Goal: Information Seeking & Learning: Learn about a topic

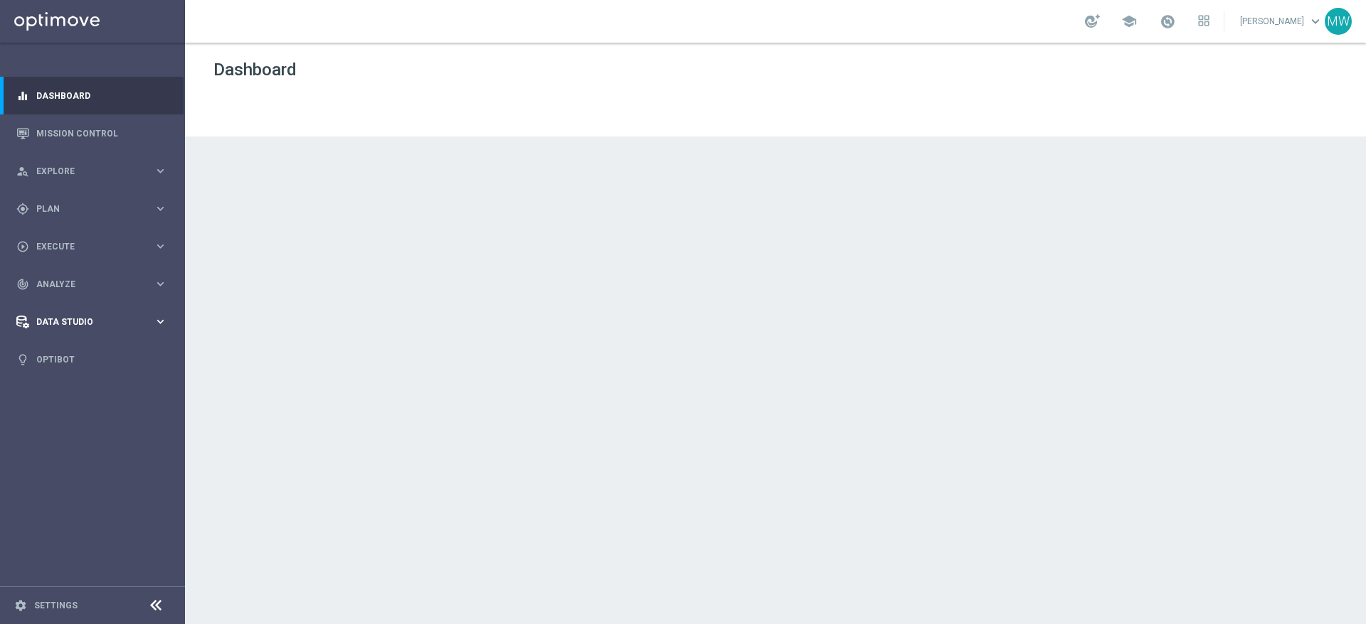
click at [72, 325] on span "Data Studio" at bounding box center [94, 322] width 117 height 9
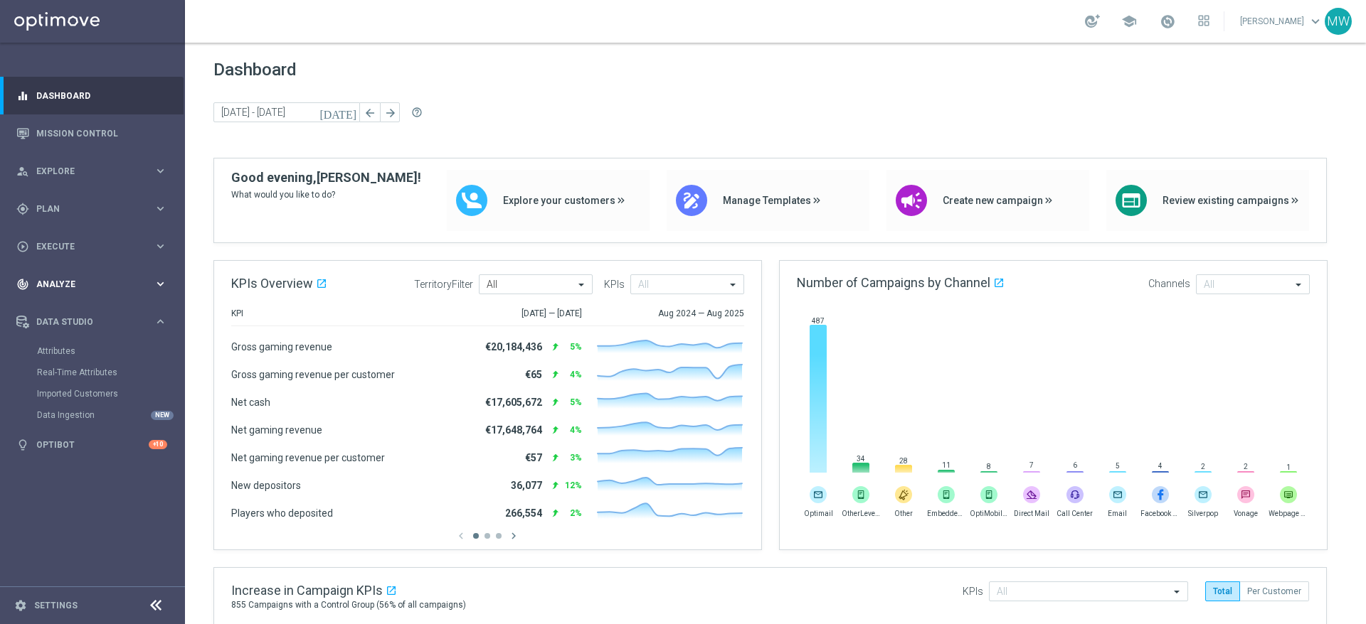
click at [76, 285] on span "Analyze" at bounding box center [94, 284] width 117 height 9
click at [88, 318] on link "Customer 360" at bounding box center [92, 313] width 111 height 11
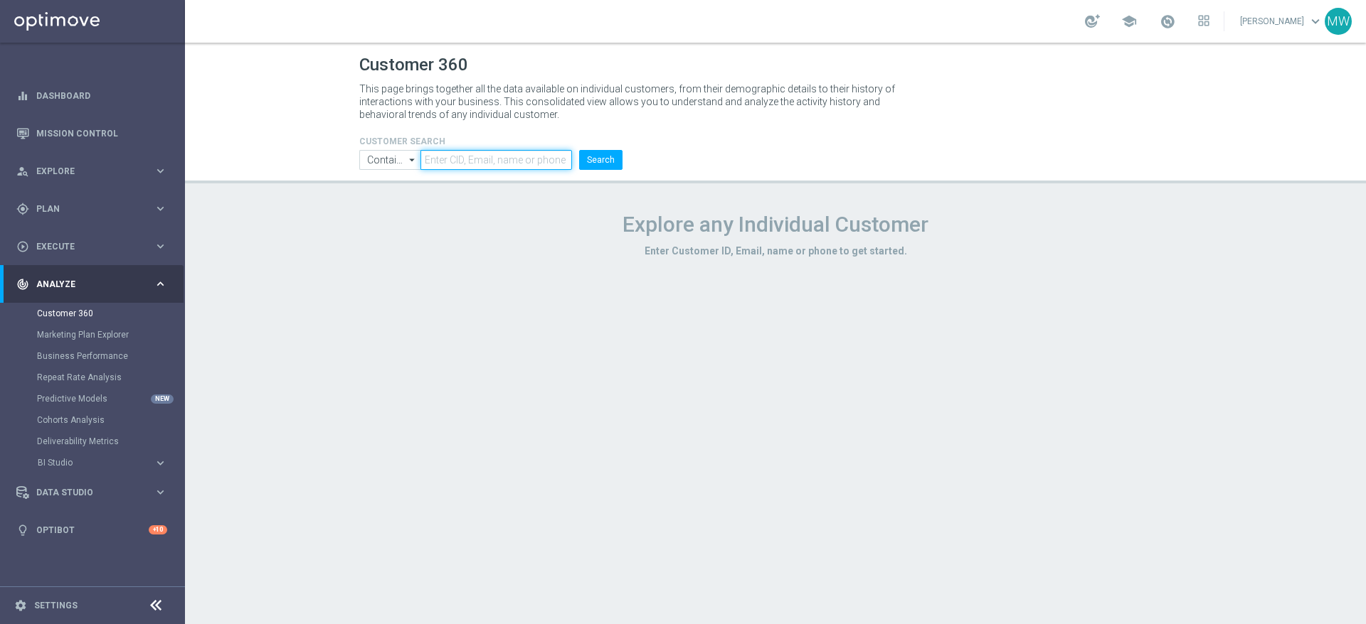
click at [460, 161] on input "text" at bounding box center [495, 160] width 151 height 20
type input "124"
click at [597, 154] on button "Search" at bounding box center [600, 160] width 43 height 20
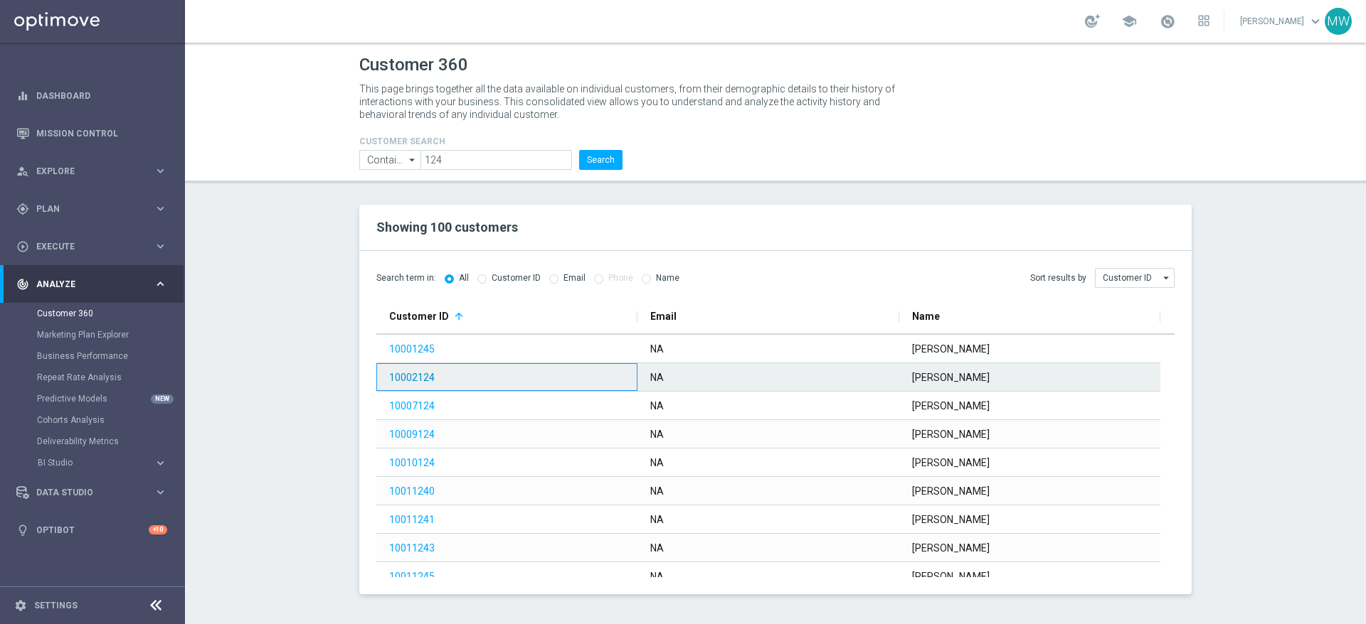
click at [418, 376] on link "10002124" at bounding box center [412, 377] width 46 height 11
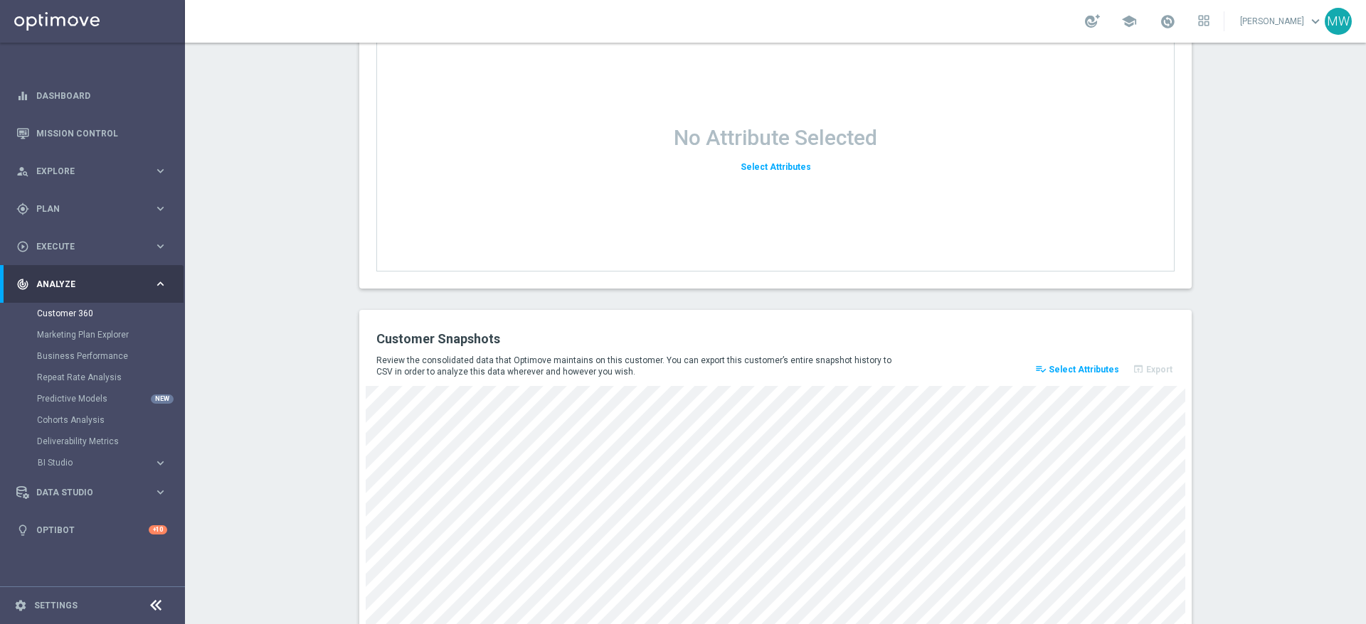
scroll to position [1846, 0]
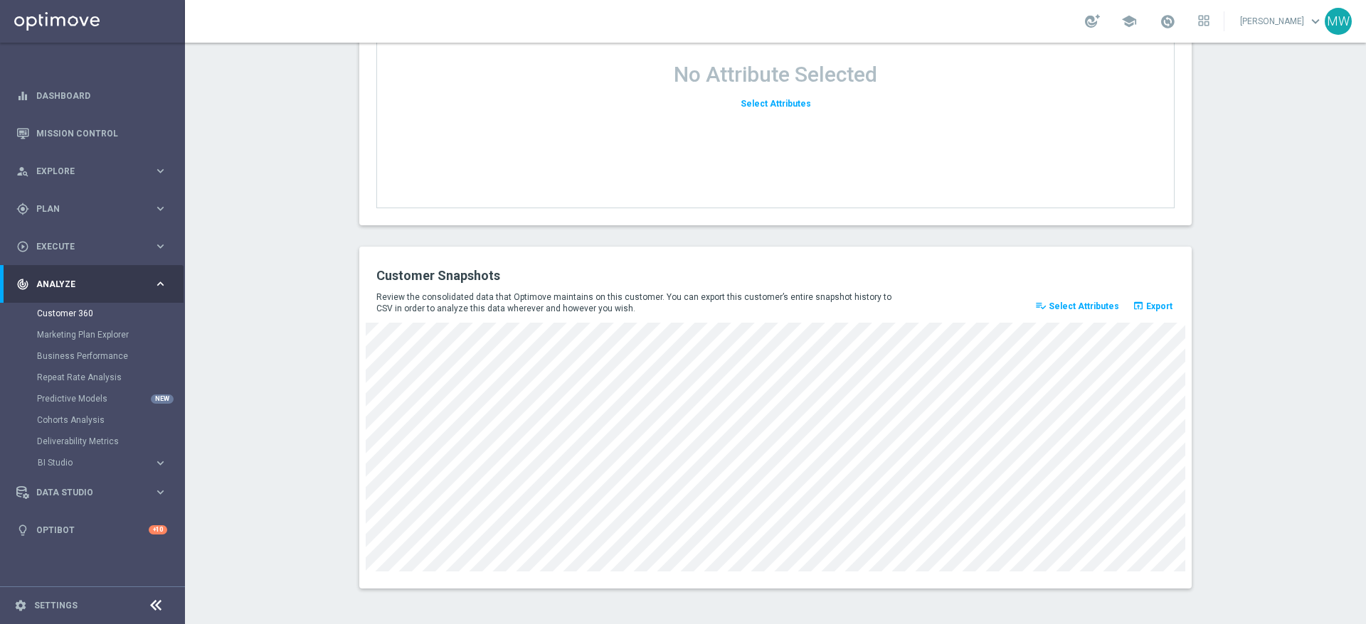
click at [1074, 306] on span "Select Attributes" at bounding box center [1083, 307] width 70 height 10
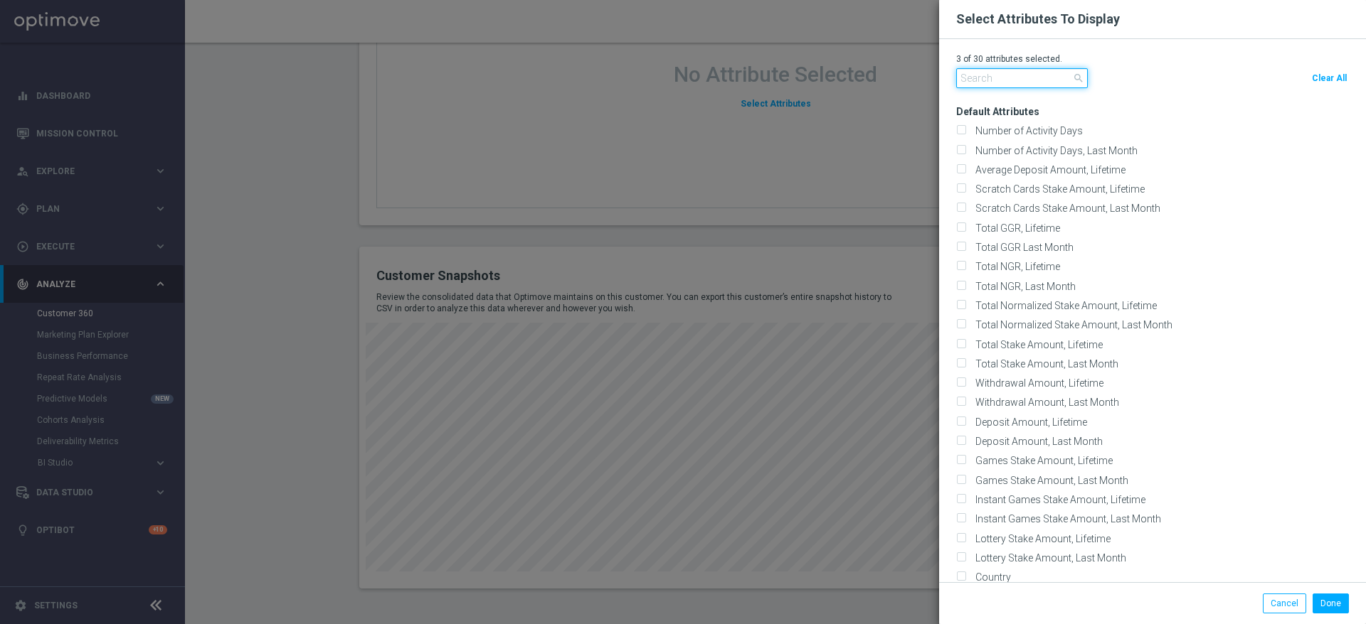
click at [996, 74] on input "text" at bounding box center [1022, 78] width 132 height 20
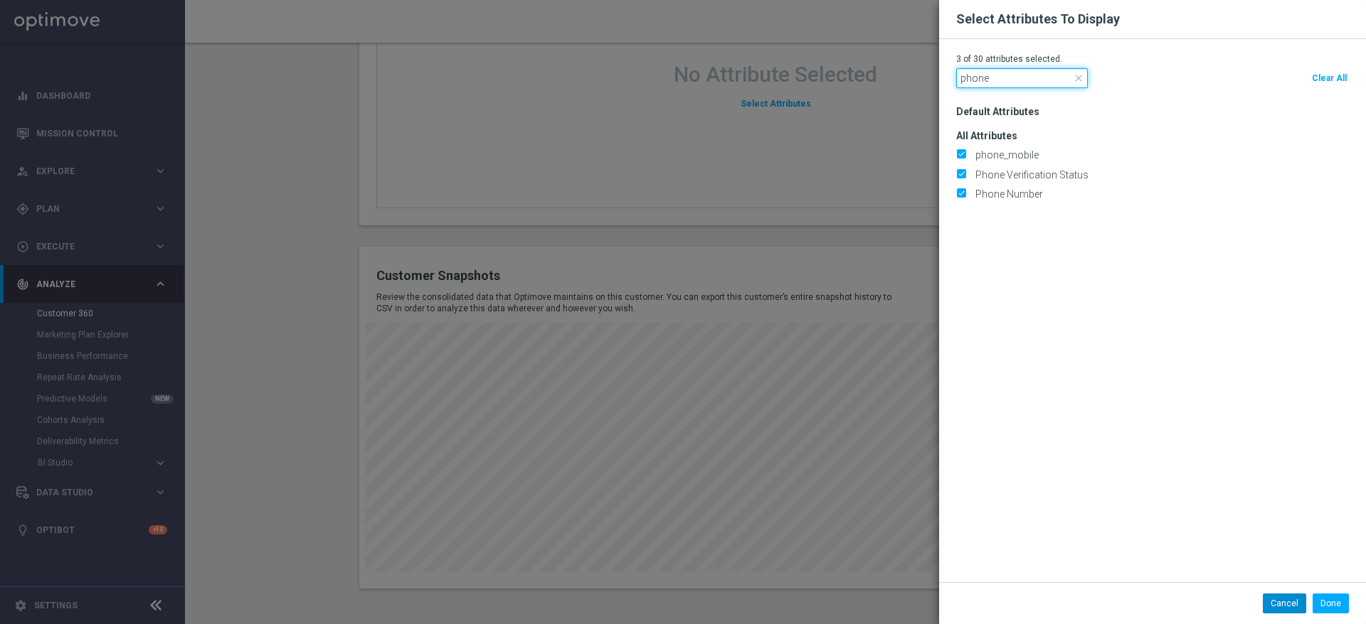
type input "phone"
click at [1292, 602] on button "Cancel" at bounding box center [1283, 604] width 43 height 20
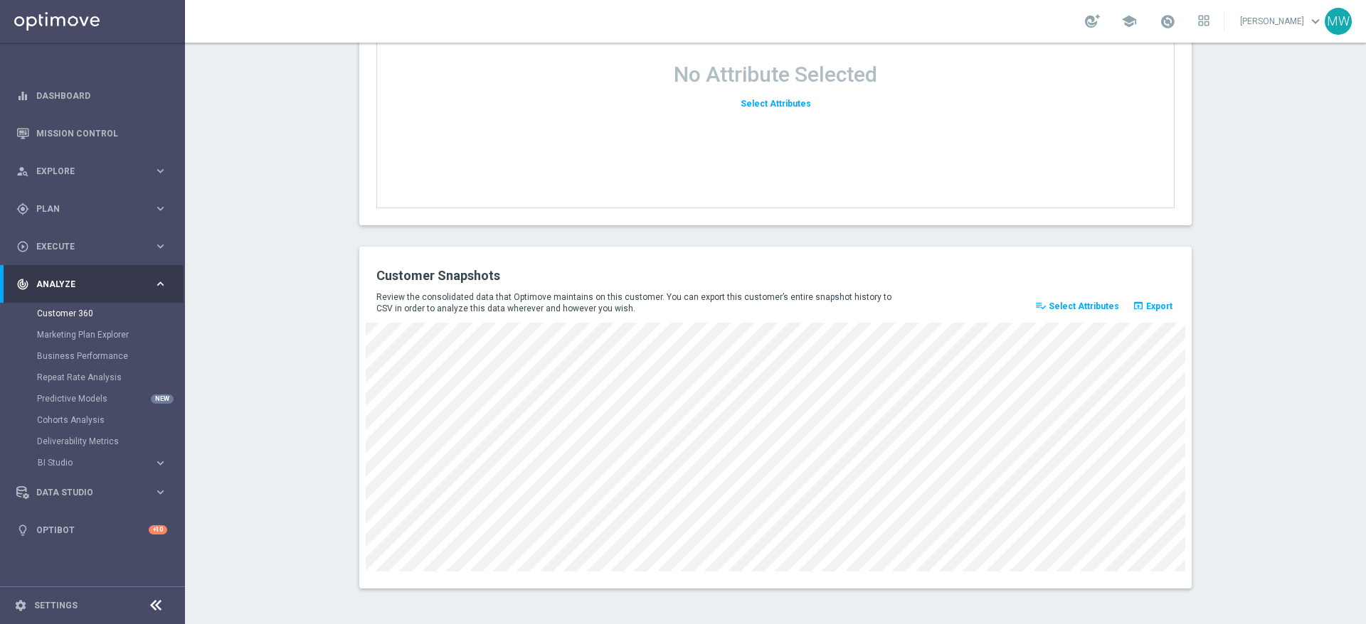
scroll to position [896, 0]
